Goal: Information Seeking & Learning: Check status

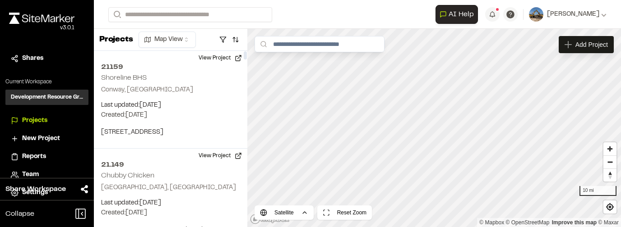
click at [180, 4] on div "**********" at bounding box center [357, 14] width 498 height 29
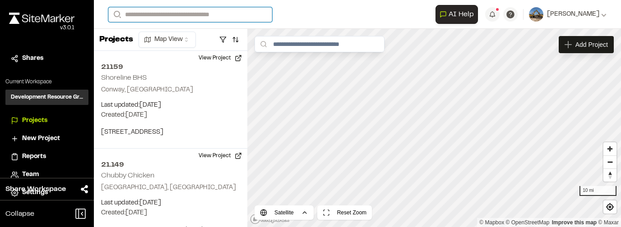
click at [180, 10] on input "Search" at bounding box center [190, 14] width 164 height 15
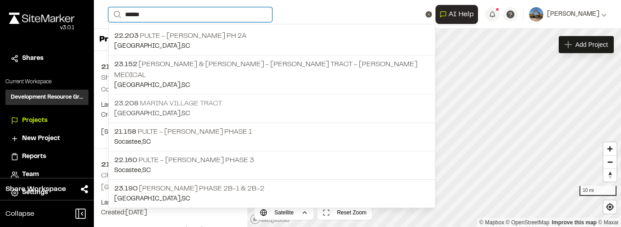
type input "******"
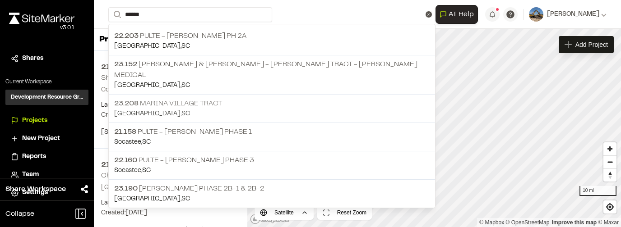
click at [223, 98] on p "23.208 [GEOGRAPHIC_DATA]" at bounding box center [271, 103] width 315 height 11
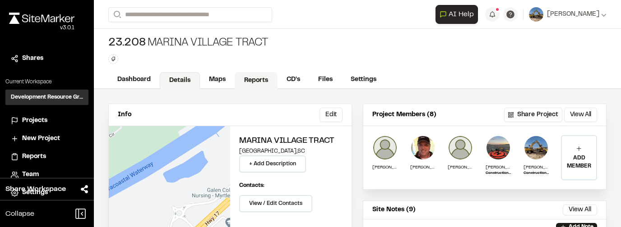
click at [257, 83] on link "Reports" at bounding box center [256, 80] width 43 height 17
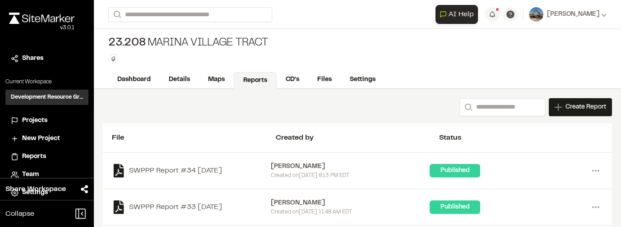
scroll to position [18, 0]
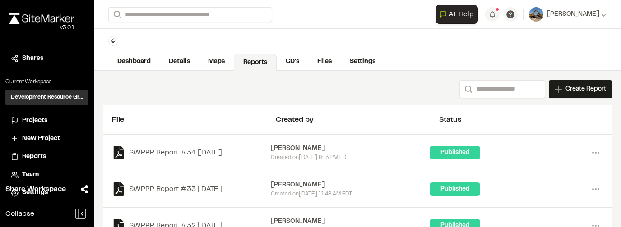
click at [520, 151] on div "Published" at bounding box center [508, 153] width 159 height 14
click at [276, 156] on div "Created [DATE][DATE] 8:13 PM EDT" at bounding box center [350, 158] width 159 height 8
click at [597, 152] on icon at bounding box center [595, 153] width 14 height 14
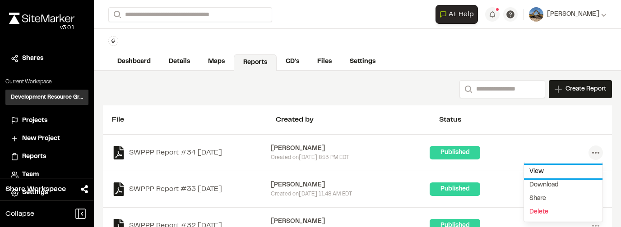
click at [552, 170] on link "View" at bounding box center [563, 172] width 78 height 14
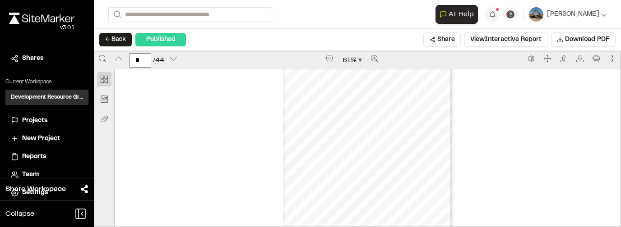
scroll to position [686, 0]
type input "*"
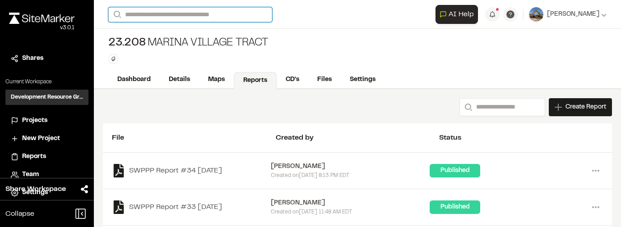
click at [161, 14] on input "Search" at bounding box center [190, 14] width 164 height 15
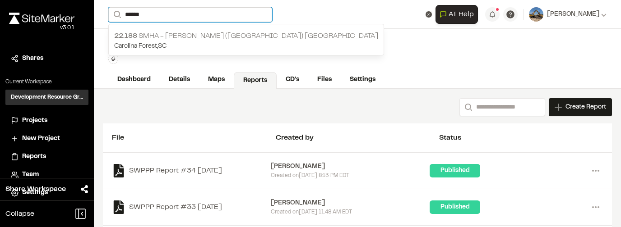
type input "******"
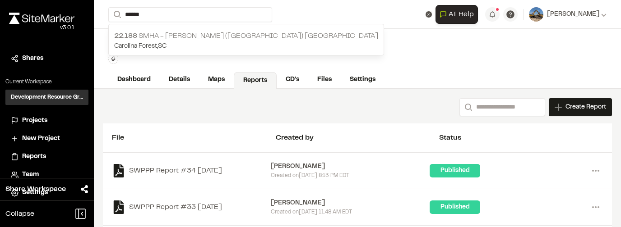
click at [182, 38] on p "22.188 SMHa - [PERSON_NAME] ([GEOGRAPHIC_DATA]) [GEOGRAPHIC_DATA]" at bounding box center [246, 36] width 264 height 11
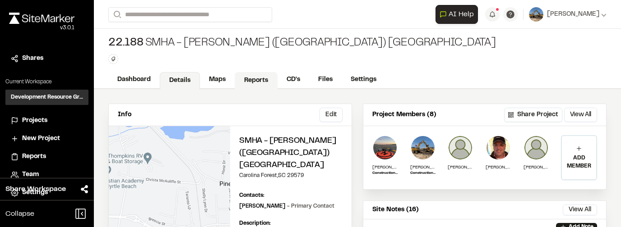
click at [265, 77] on link "Reports" at bounding box center [256, 80] width 43 height 17
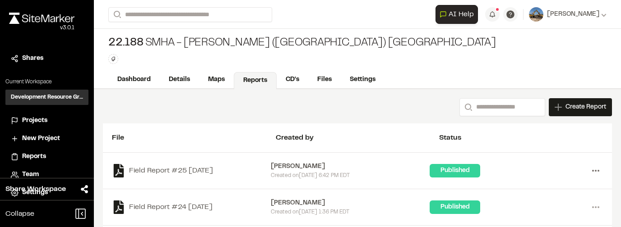
click at [594, 171] on icon at bounding box center [595, 171] width 14 height 14
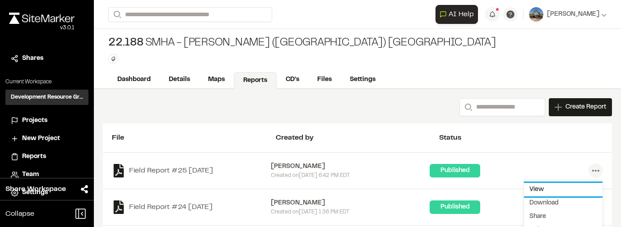
click at [541, 189] on link "View" at bounding box center [563, 190] width 78 height 14
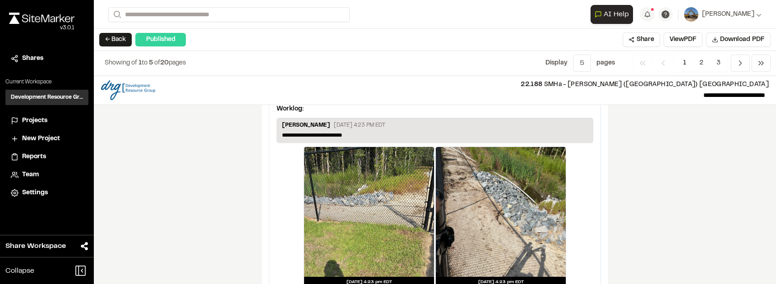
scroll to position [1561, 0]
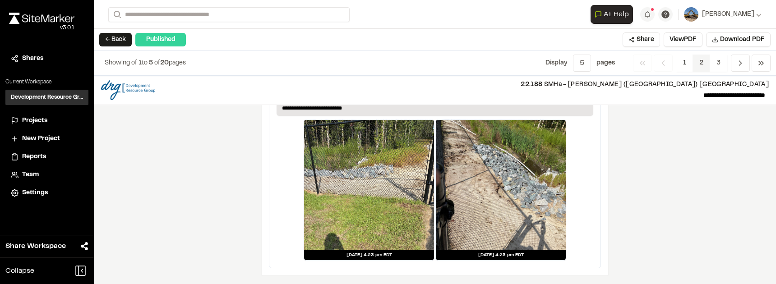
click at [620, 59] on span "2" at bounding box center [701, 63] width 18 height 17
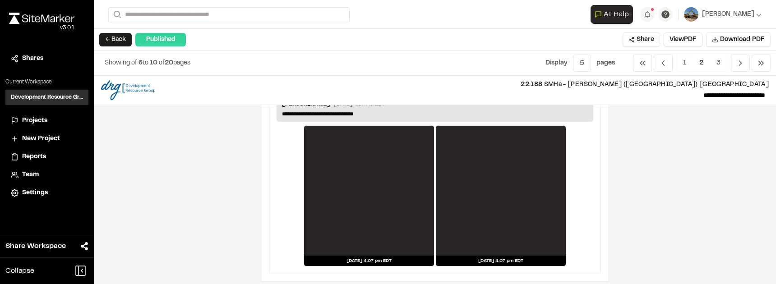
scroll to position [1685, 0]
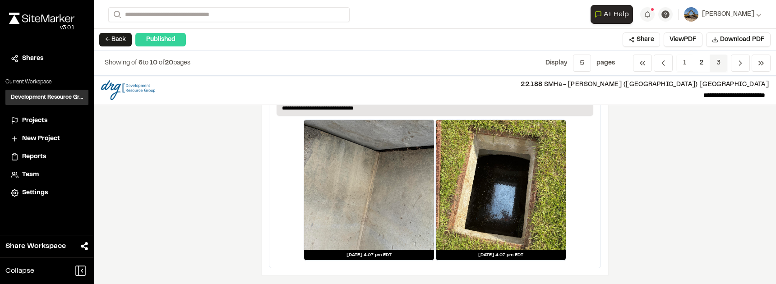
click at [620, 64] on span "3" at bounding box center [718, 63] width 18 height 17
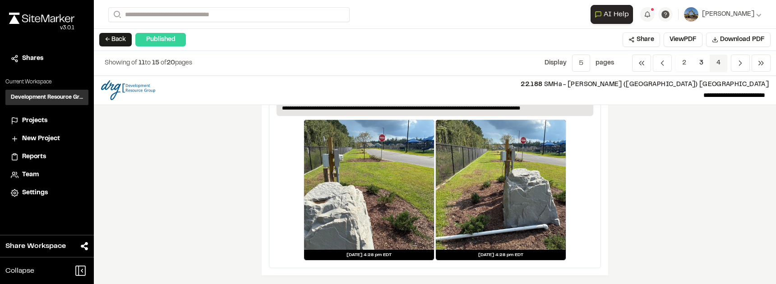
click at [620, 63] on span "4" at bounding box center [718, 63] width 18 height 17
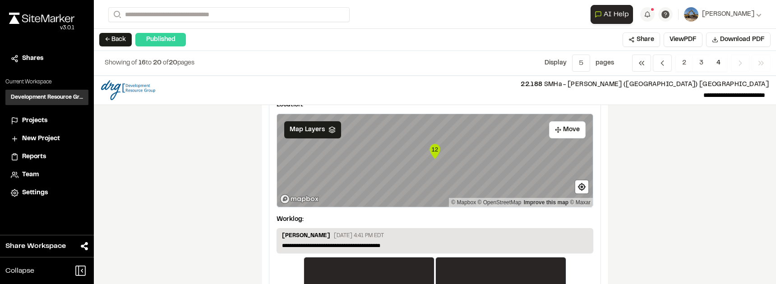
scroll to position [0, 0]
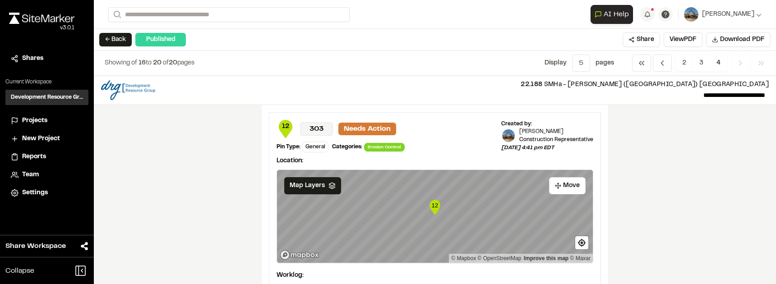
click at [123, 37] on button "← Back" at bounding box center [115, 40] width 32 height 14
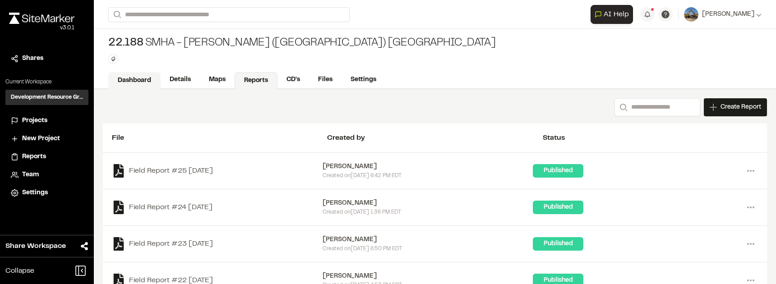
click at [132, 76] on link "Dashboard" at bounding box center [134, 80] width 52 height 17
